Goal: Task Accomplishment & Management: Complete application form

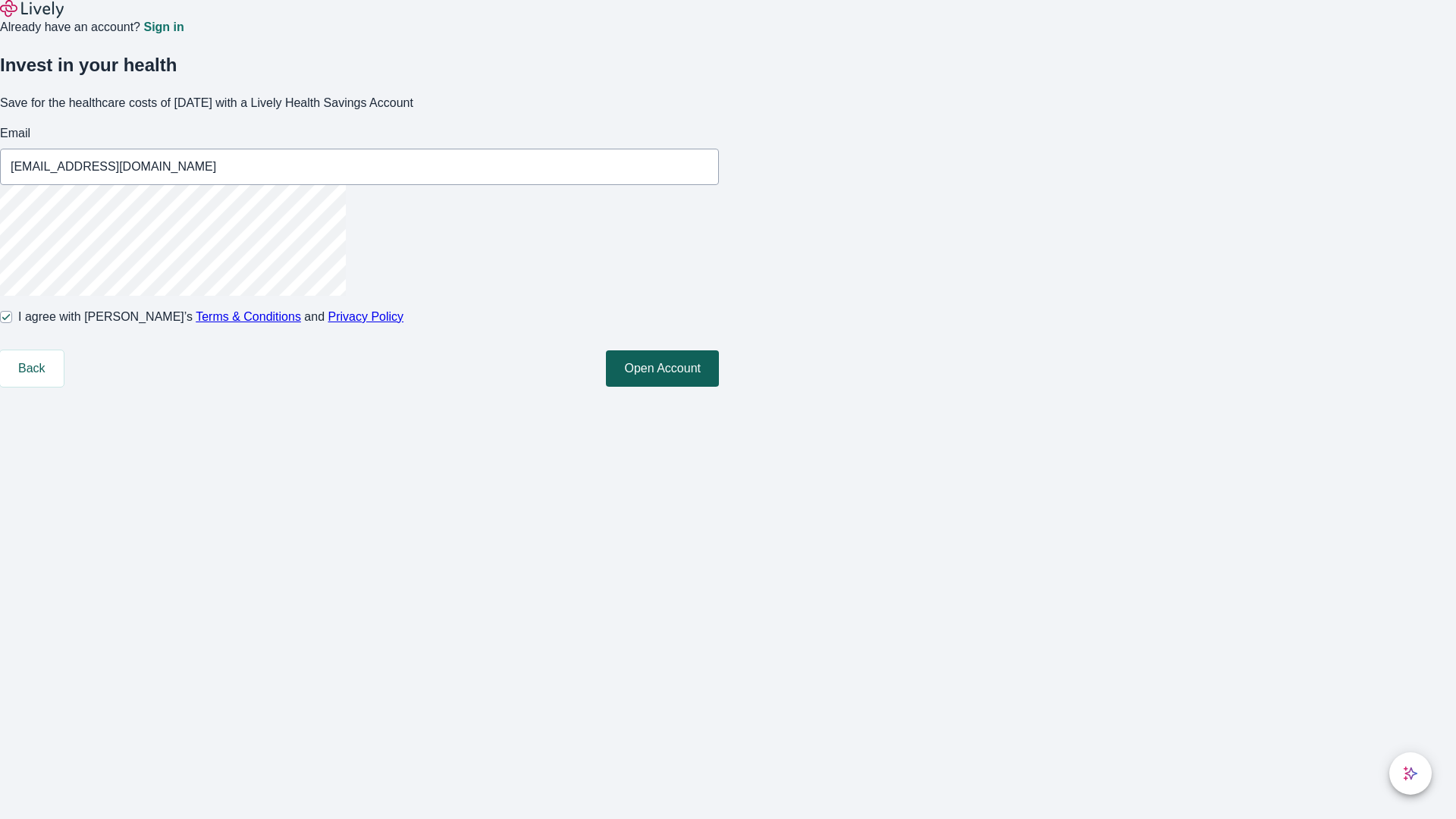
click at [719, 387] on button "Open Account" at bounding box center [662, 368] width 113 height 36
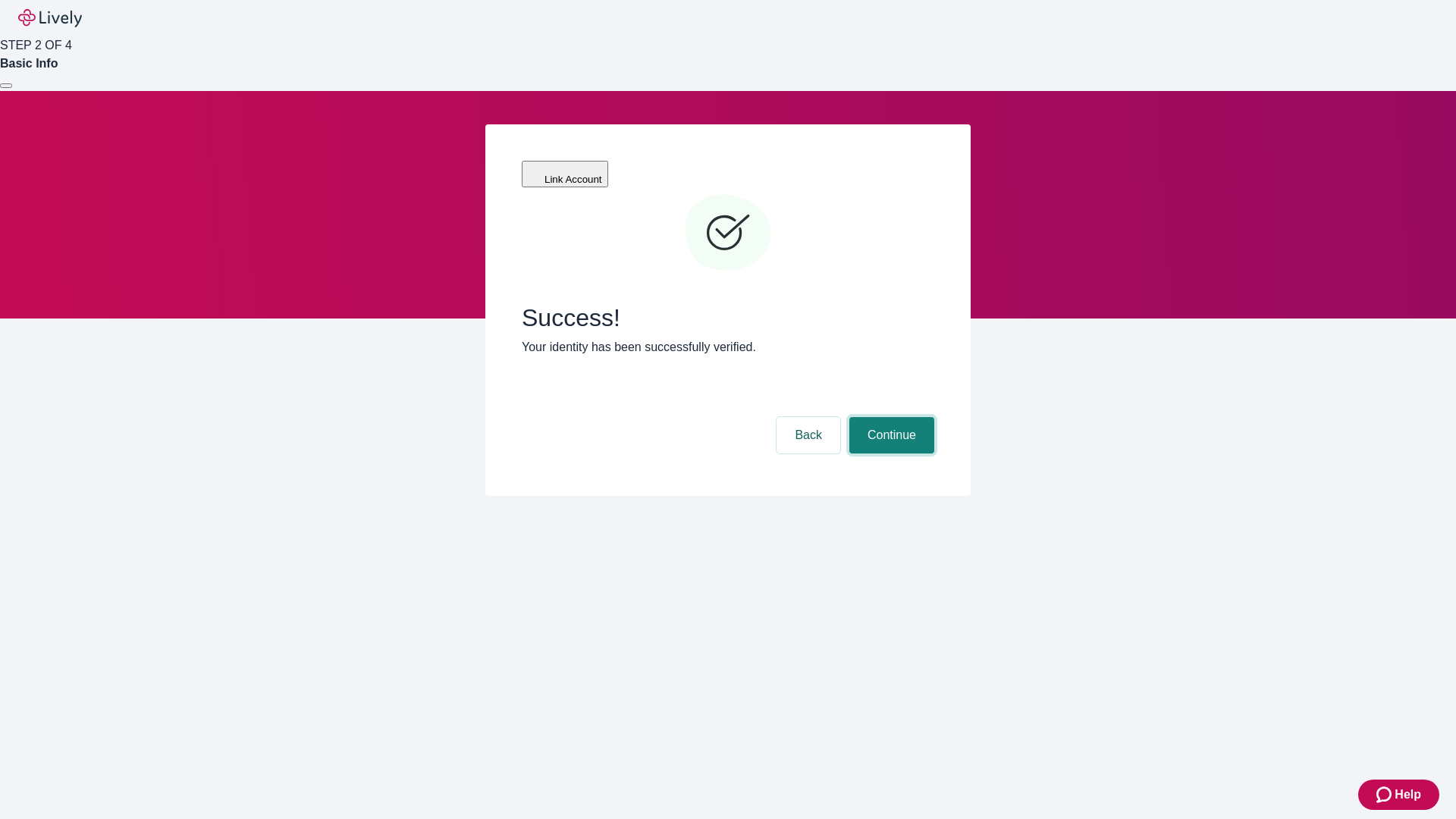
click at [889, 417] on button "Continue" at bounding box center [892, 435] width 85 height 36
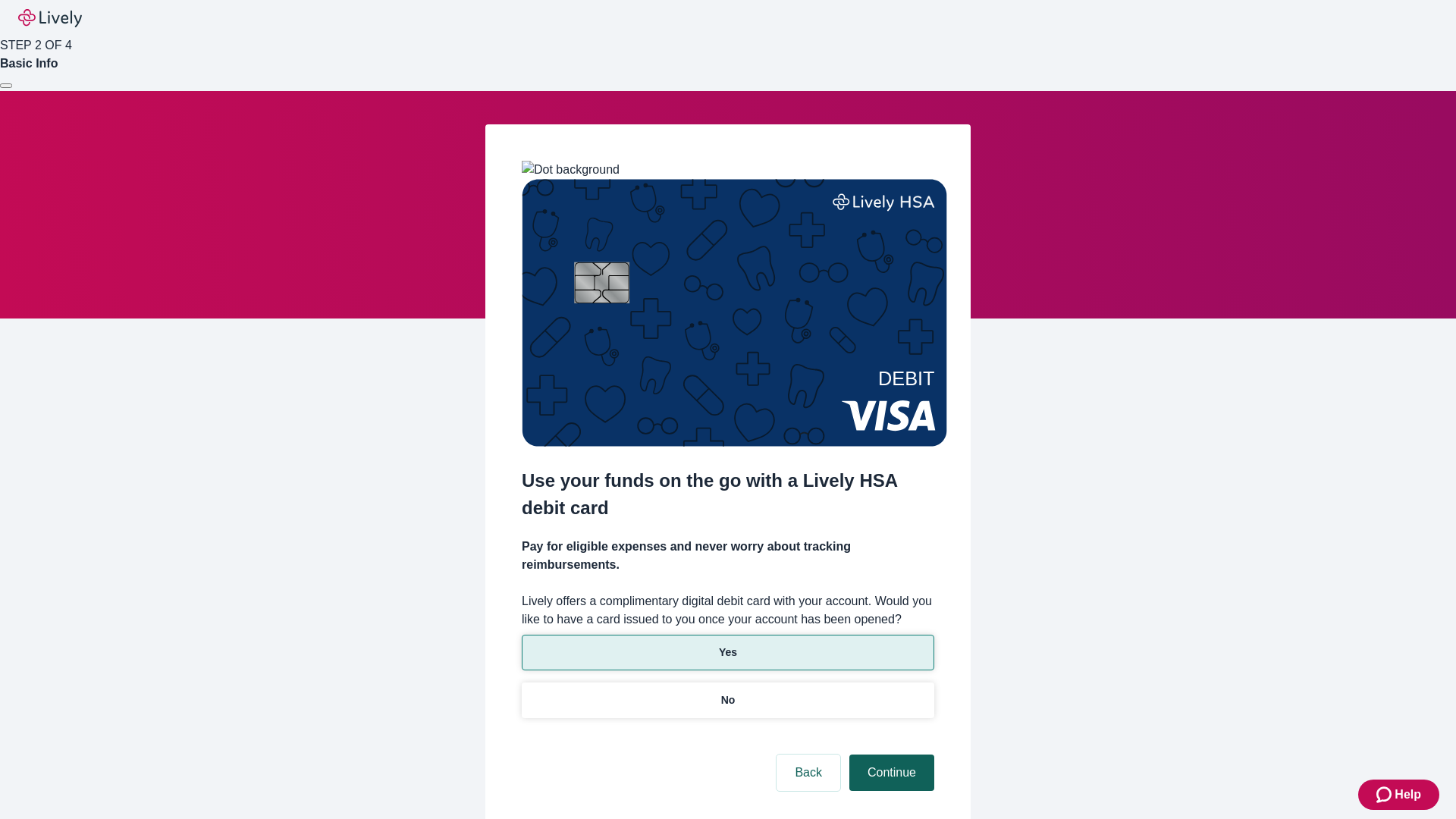
click at [728, 644] on p "Yes" at bounding box center [728, 652] width 18 height 16
click at [889, 754] on button "Continue" at bounding box center [892, 772] width 85 height 36
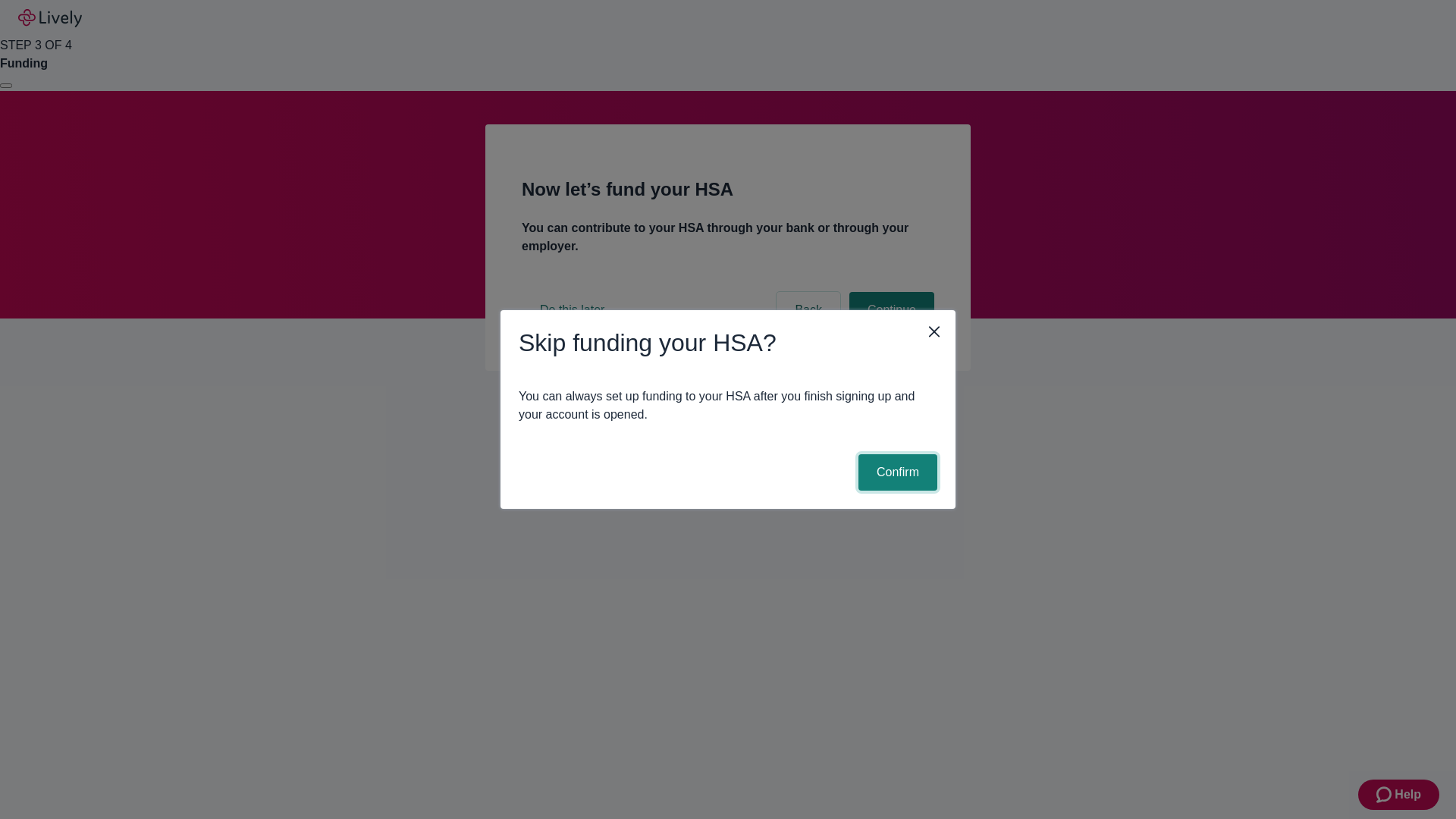
click at [895, 473] on button "Confirm" at bounding box center [897, 473] width 79 height 36
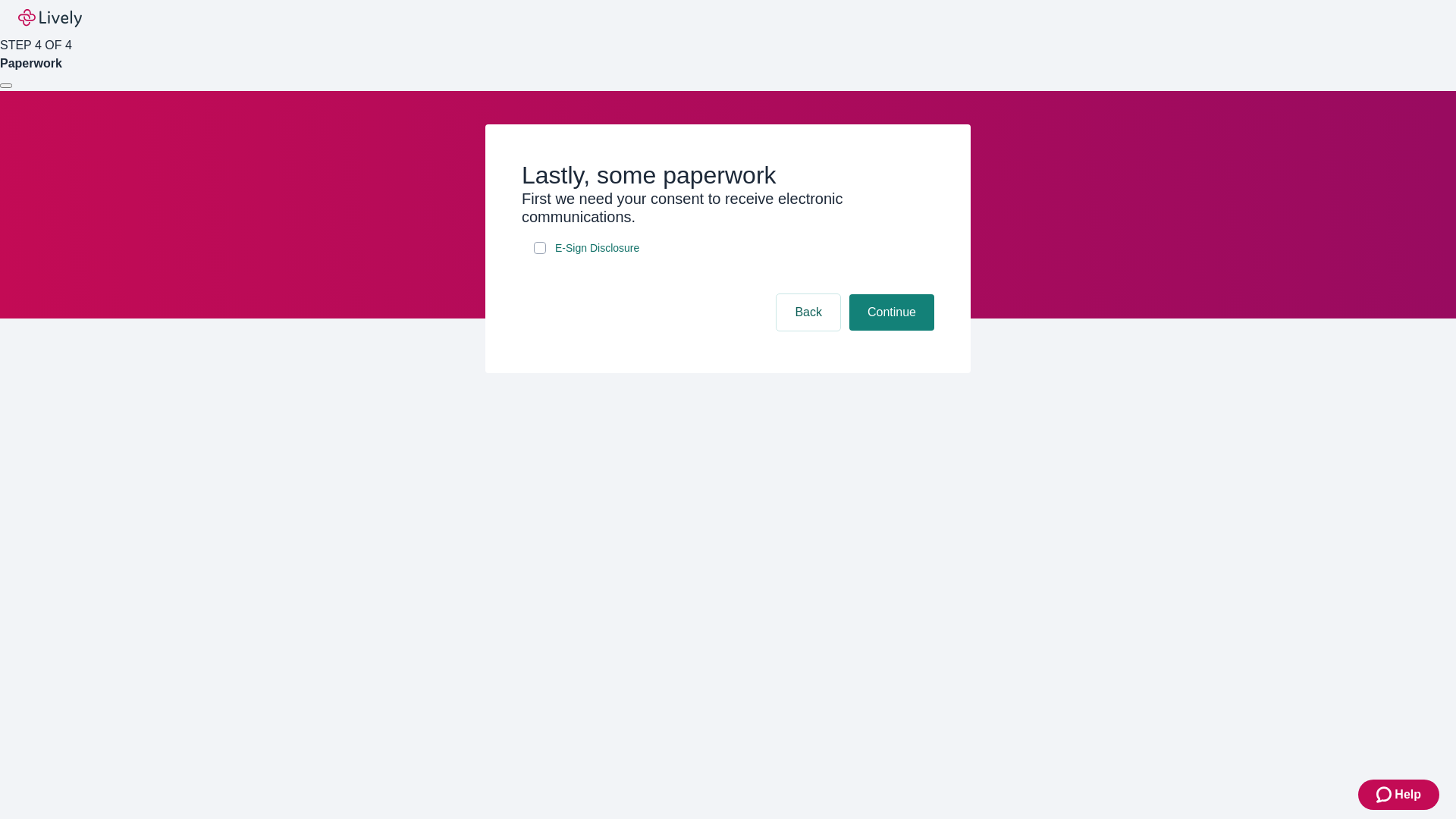
click at [540, 254] on input "E-Sign Disclosure" at bounding box center [540, 248] width 12 height 12
checkbox input "true"
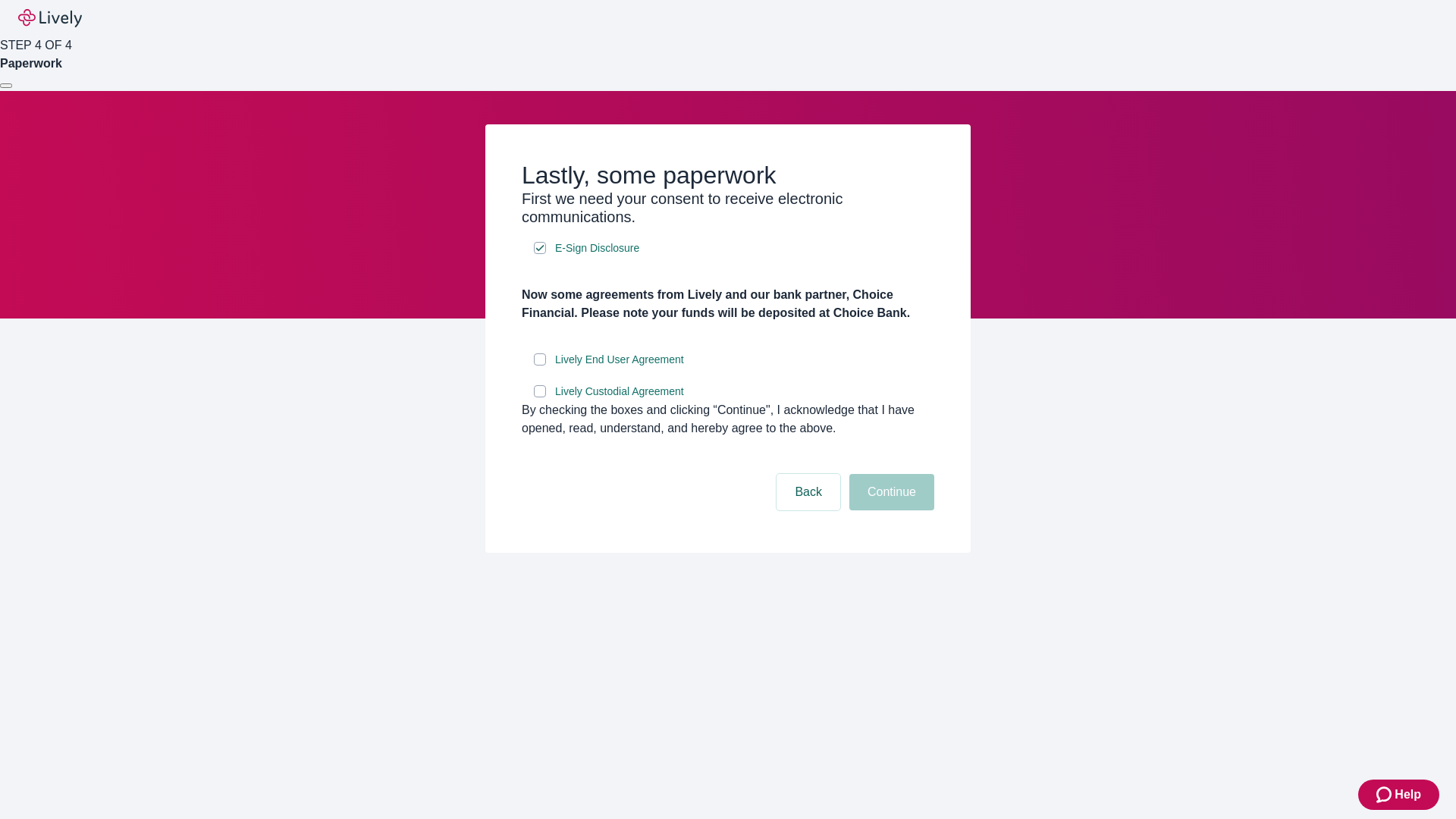
click at [540, 365] on input "Lively End User Agreement" at bounding box center [540, 359] width 12 height 12
checkbox input "true"
click at [540, 397] on input "Lively Custodial Agreement" at bounding box center [540, 391] width 12 height 12
checkbox input "true"
click at [889, 511] on button "Continue" at bounding box center [892, 492] width 85 height 36
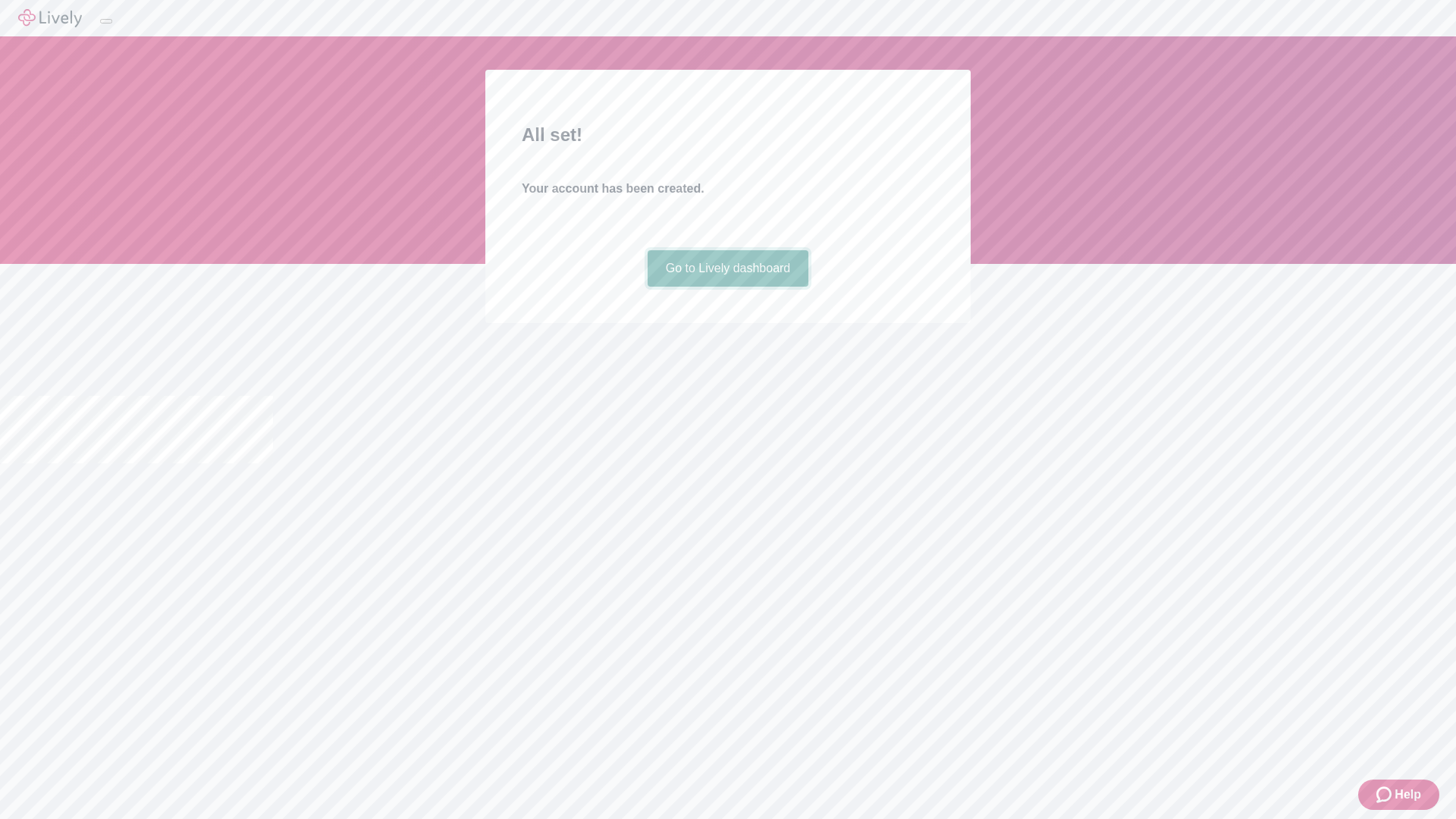
click at [728, 287] on link "Go to Lively dashboard" at bounding box center [728, 269] width 162 height 36
